Goal: Find specific page/section: Find specific page/section

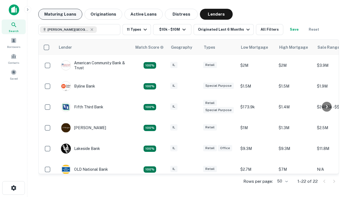
click at [60, 14] on button "Maturing Loans" at bounding box center [60, 14] width 44 height 11
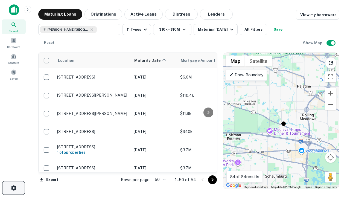
click at [13, 188] on icon "button" at bounding box center [13, 188] width 7 height 7
